Goal: Transaction & Acquisition: Download file/media

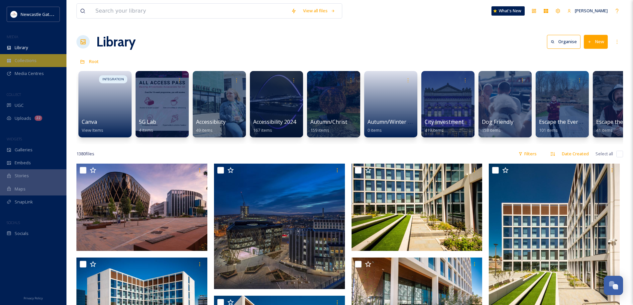
scroll to position [1396, 0]
click at [32, 60] on span "Collections" at bounding box center [26, 60] width 22 height 6
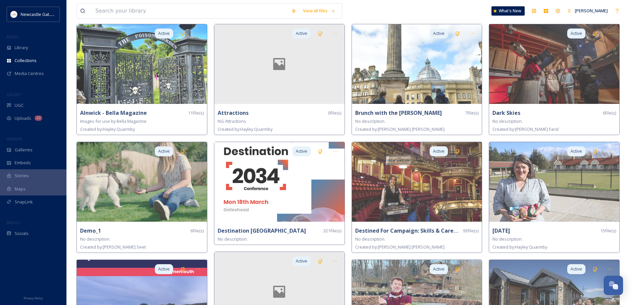
scroll to position [166, 0]
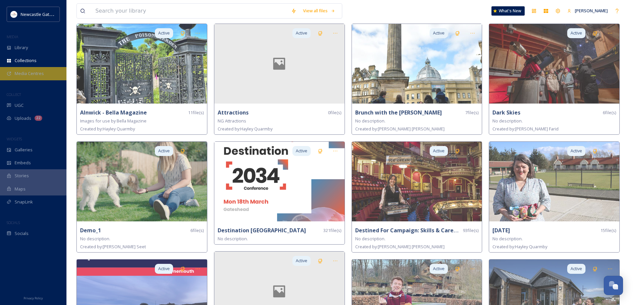
click at [32, 75] on span "Media Centres" at bounding box center [29, 73] width 29 height 6
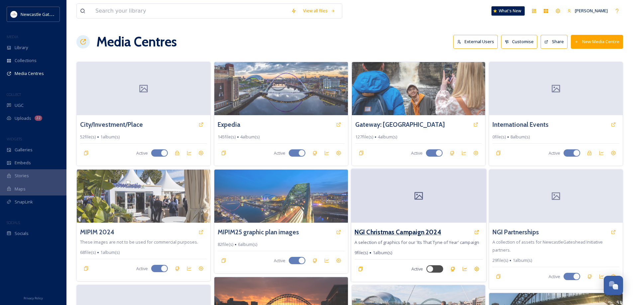
click at [389, 232] on h3 "NGI Christmas Campaign 2024" at bounding box center [397, 232] width 87 height 10
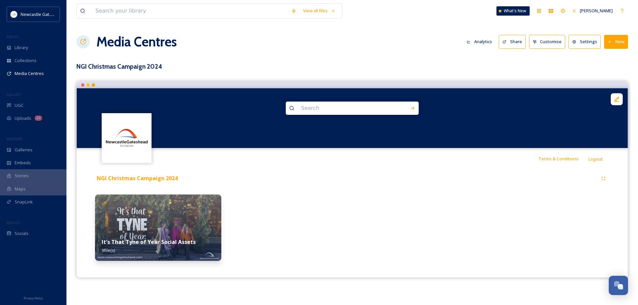
click at [420, 199] on div at bounding box center [417, 228] width 126 height 66
click at [198, 228] on img at bounding box center [158, 228] width 126 height 66
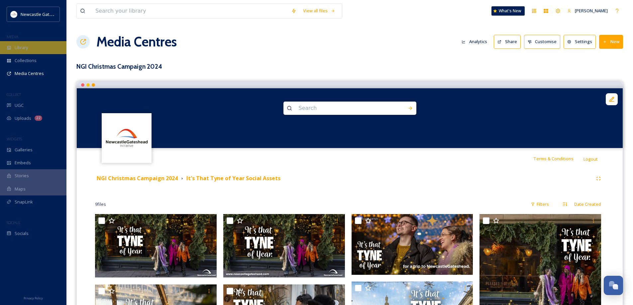
click at [25, 49] on span "Library" at bounding box center [21, 47] width 13 height 6
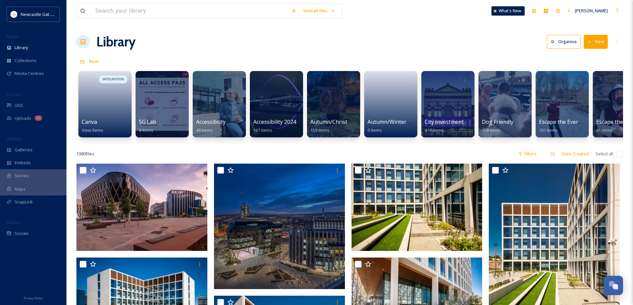
drag, startPoint x: 137, startPoint y: 143, endPoint x: 147, endPoint y: 143, distance: 10.3
click at [147, 143] on div "INTEGRATION Canva View Items 5G Lab 4 items Accessibility 49 items Accessibilit…" at bounding box center [349, 106] width 546 height 76
click at [325, 98] on div at bounding box center [333, 104] width 54 height 68
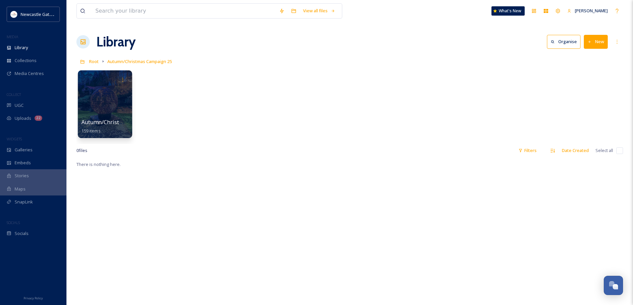
click at [106, 111] on div at bounding box center [105, 104] width 54 height 68
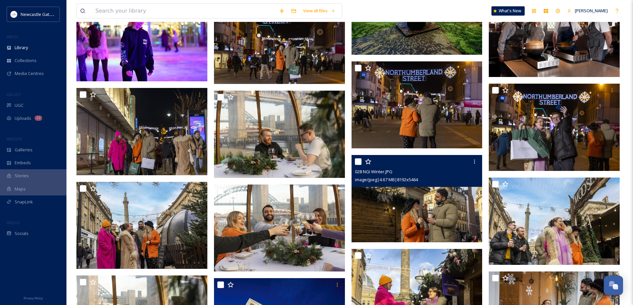
scroll to position [1361, 0]
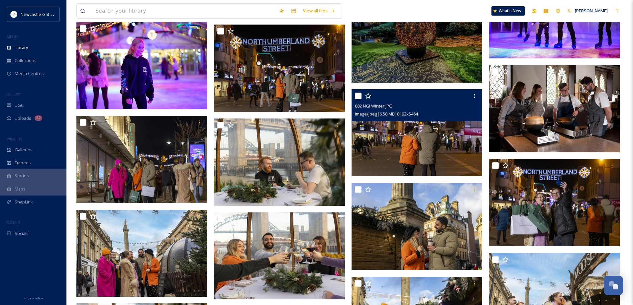
click at [432, 135] on img at bounding box center [416, 132] width 131 height 87
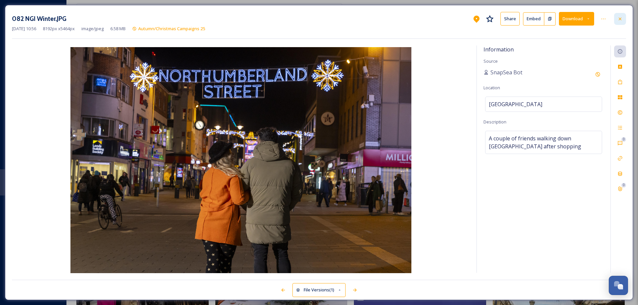
click at [624, 18] on div at bounding box center [620, 19] width 12 height 12
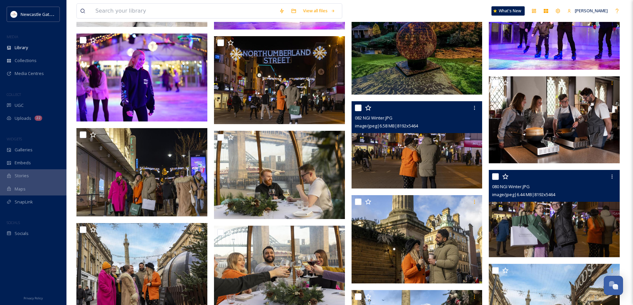
click at [559, 207] on img at bounding box center [553, 213] width 131 height 87
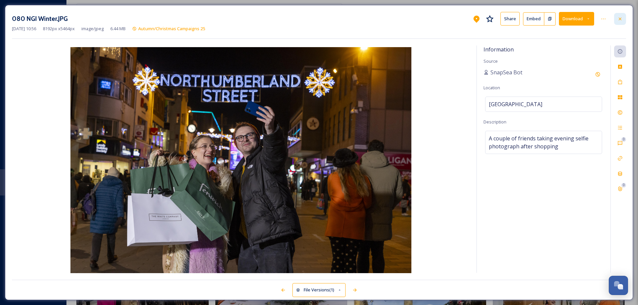
click at [622, 20] on icon at bounding box center [619, 18] width 5 height 5
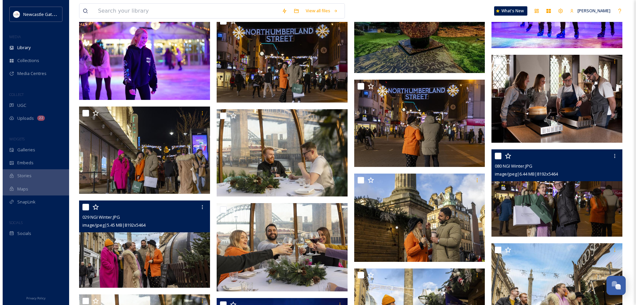
scroll to position [1395, 0]
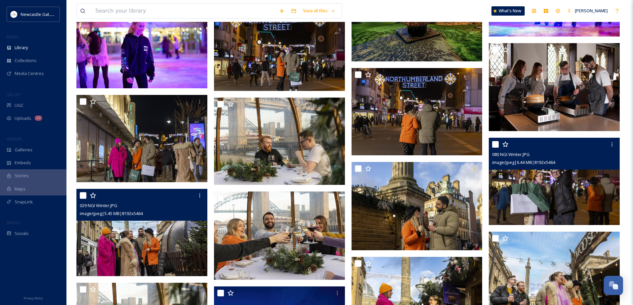
click at [154, 240] on img at bounding box center [141, 232] width 131 height 87
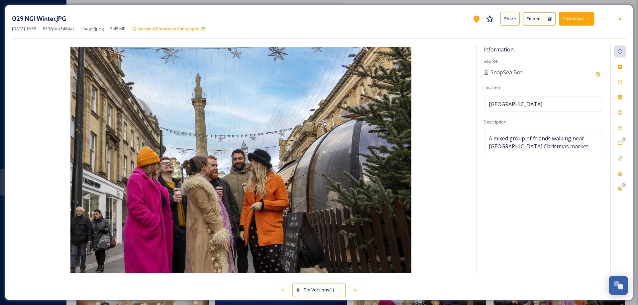
click at [582, 17] on button "Download" at bounding box center [576, 19] width 35 height 14
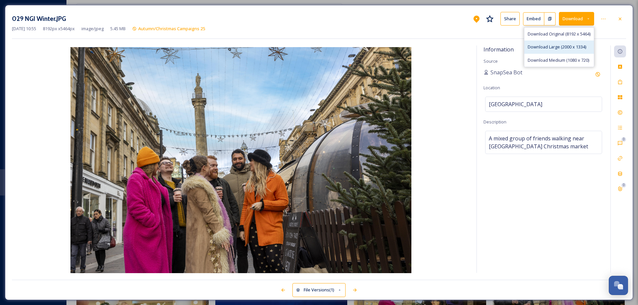
click at [557, 46] on span "Download Large (2000 x 1334)" at bounding box center [556, 47] width 58 height 6
